Goal: Find specific page/section: Find specific page/section

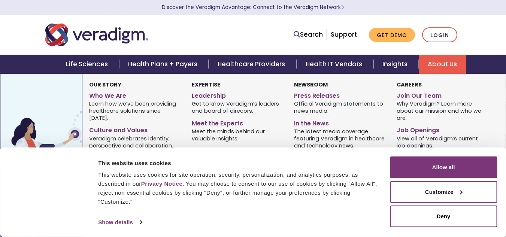
click at [439, 62] on link "About Us" at bounding box center [441, 64] width 47 height 19
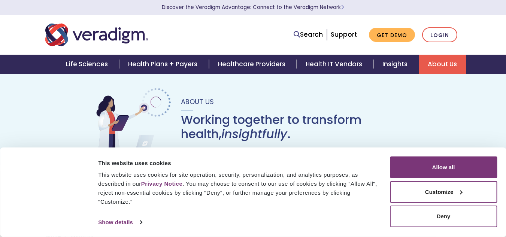
click at [424, 216] on button "Deny" at bounding box center [443, 216] width 107 height 22
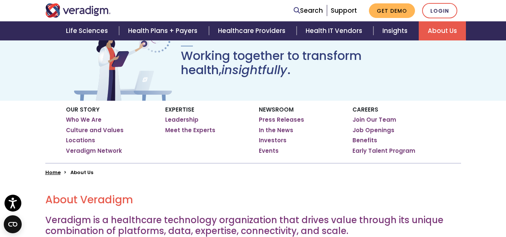
scroll to position [64, 0]
click at [374, 129] on link "Job Openings" at bounding box center [373, 129] width 42 height 7
